Goal: Understand process/instructions

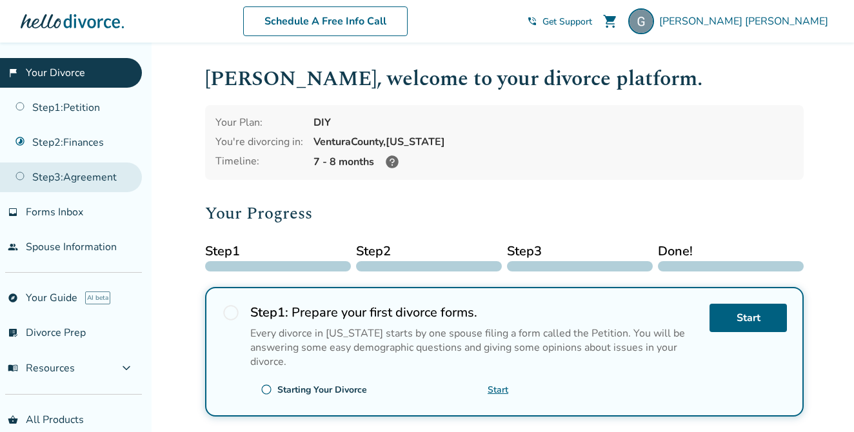
click at [101, 177] on link "Step 3 : Agreement" at bounding box center [71, 177] width 142 height 30
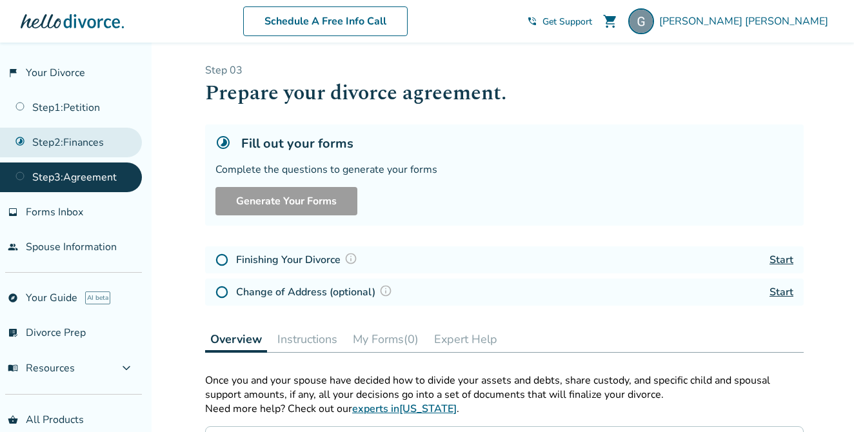
click at [97, 148] on link "Step 2 : Finances" at bounding box center [71, 143] width 142 height 30
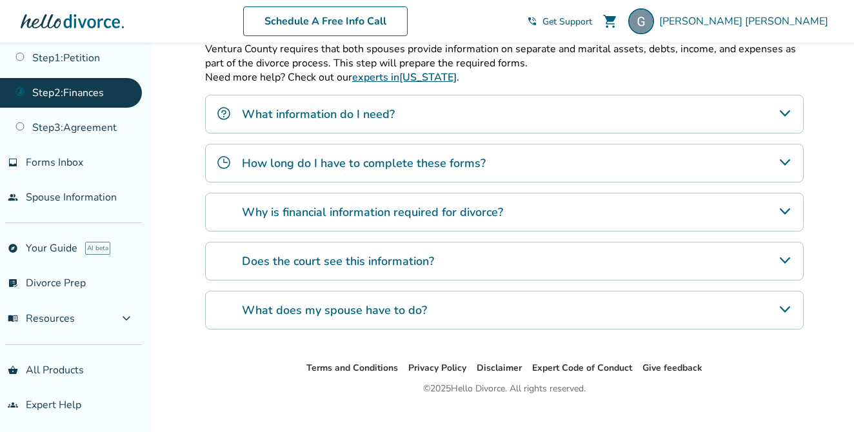
scroll to position [424, 0]
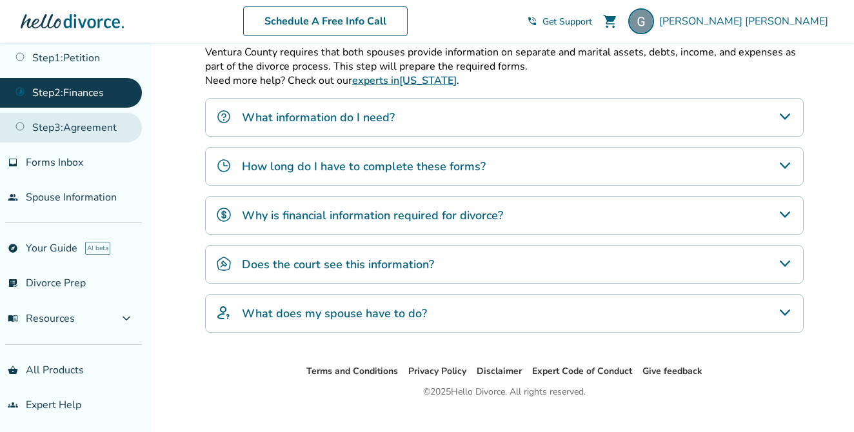
click at [115, 118] on link "Step 3 : Agreement" at bounding box center [71, 128] width 142 height 30
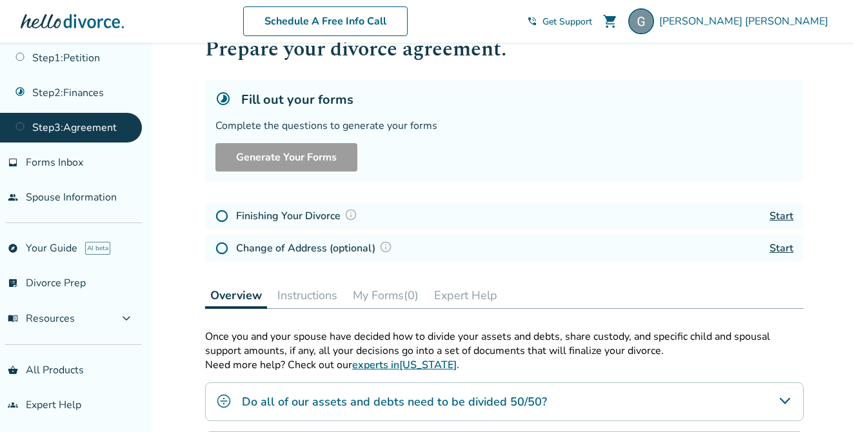
scroll to position [112, 0]
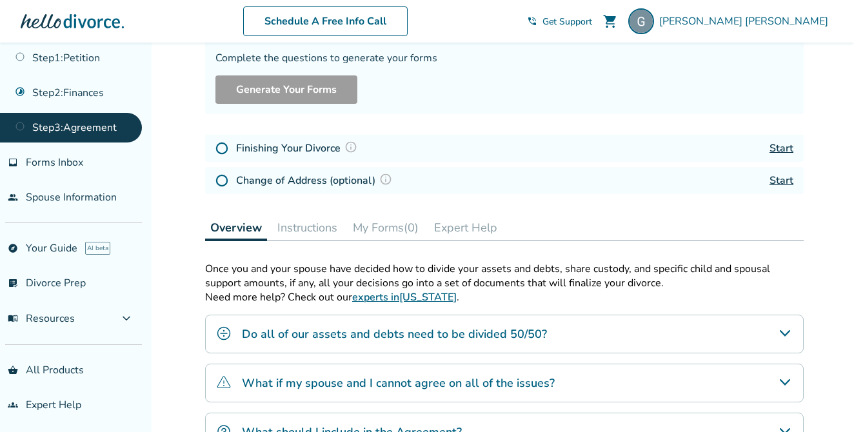
click at [293, 147] on h4 "Finishing Your Divorce" at bounding box center [298, 148] width 125 height 17
click at [230, 146] on div "Finishing Your Divorce" at bounding box center [288, 148] width 146 height 17
click at [223, 146] on img at bounding box center [221, 148] width 13 height 13
click at [792, 150] on link "Start" at bounding box center [781, 148] width 24 height 14
